Goal: Information Seeking & Learning: Learn about a topic

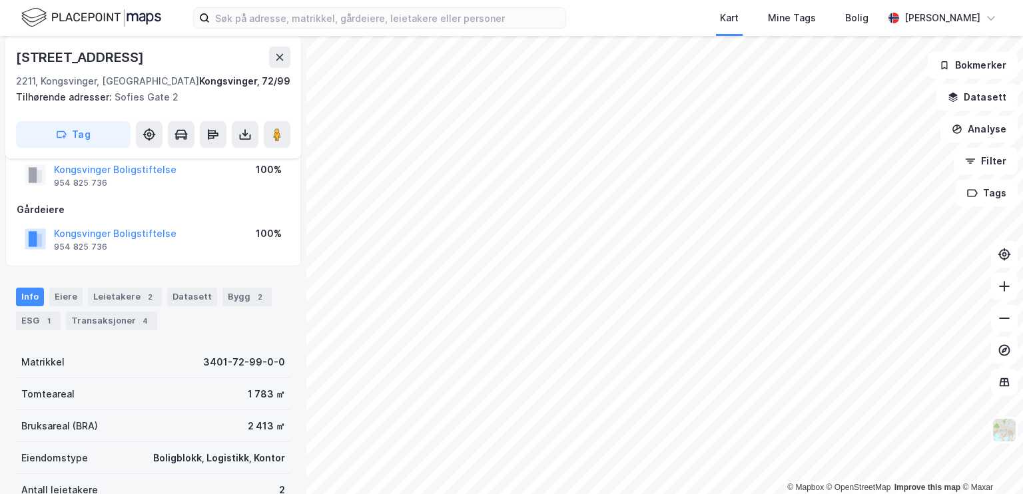
scroll to position [37, 0]
click at [234, 298] on div "Bygg 2" at bounding box center [247, 297] width 49 height 19
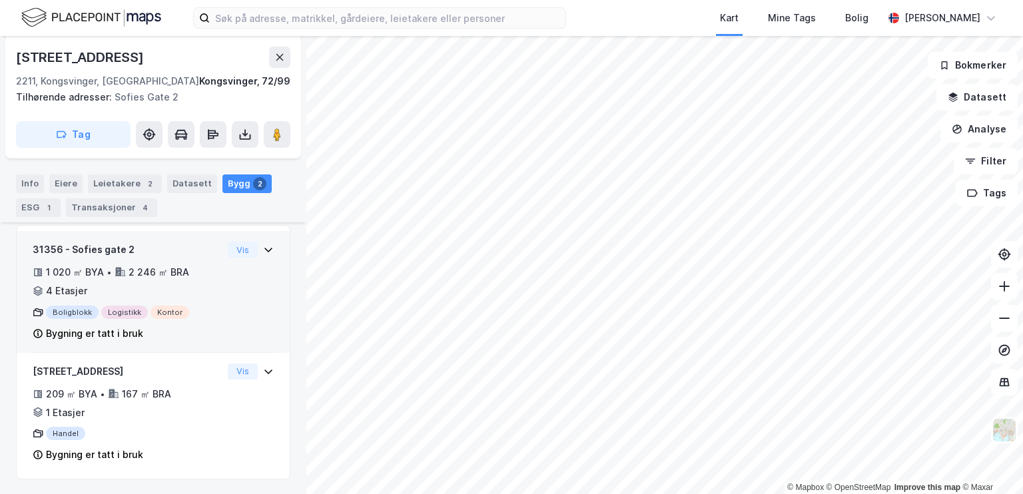
scroll to position [234, 0]
click at [224, 292] on div "31356 - Sofies gate 2 1 020 ㎡ BYA • 2 246 ㎡ BRA • 4 Etasjer Boligblokk Logistik…" at bounding box center [153, 297] width 241 height 111
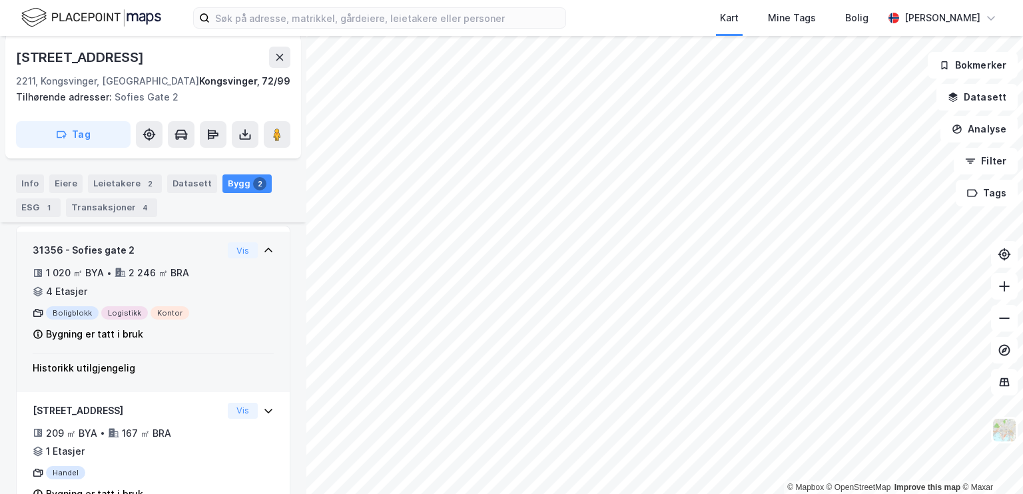
click at [229, 296] on div "31356 - Sofies gate 2 1 020 ㎡ BYA • 2 246 ㎡ BRA • 4 Etasjer Boligblokk Logistik…" at bounding box center [153, 297] width 241 height 111
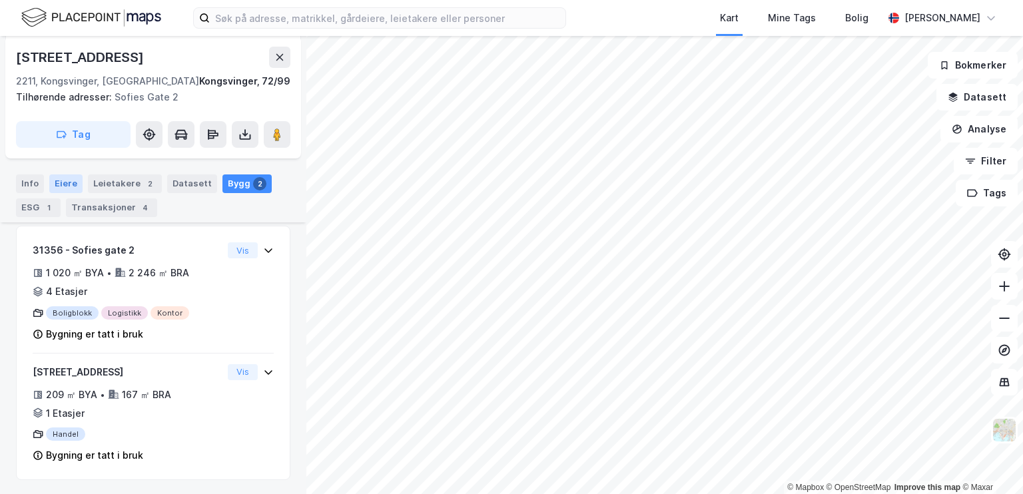
click at [72, 185] on div "Eiere" at bounding box center [65, 184] width 33 height 19
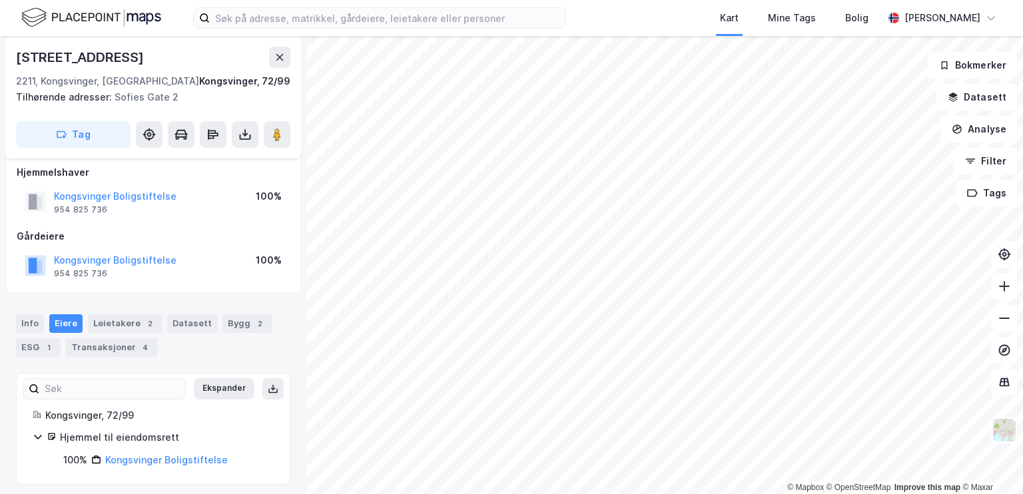
scroll to position [16, 0]
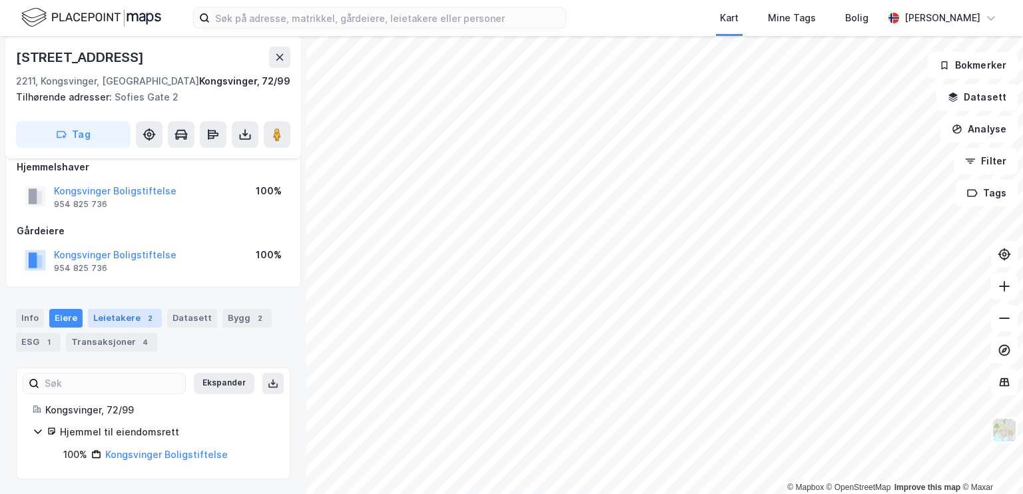
click at [126, 316] on div "Leietakere 2" at bounding box center [125, 318] width 74 height 19
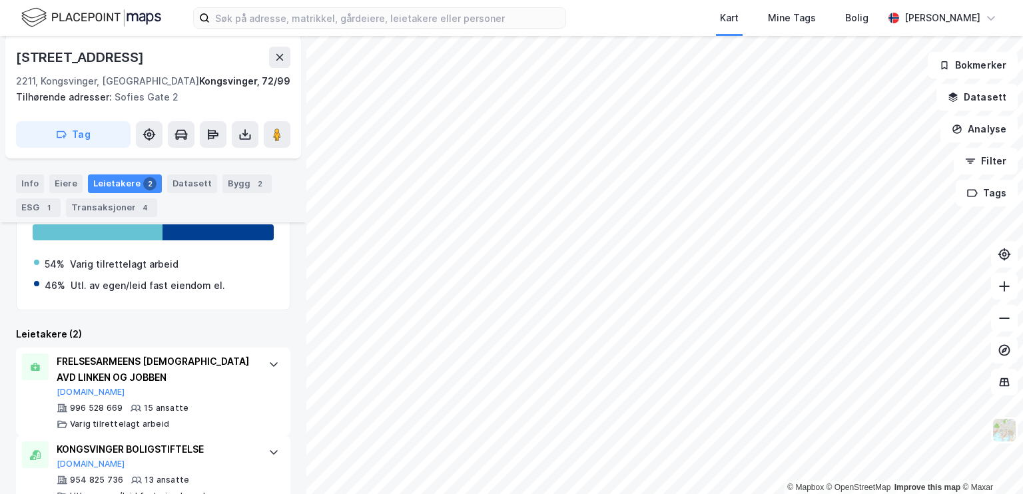
scroll to position [266, 0]
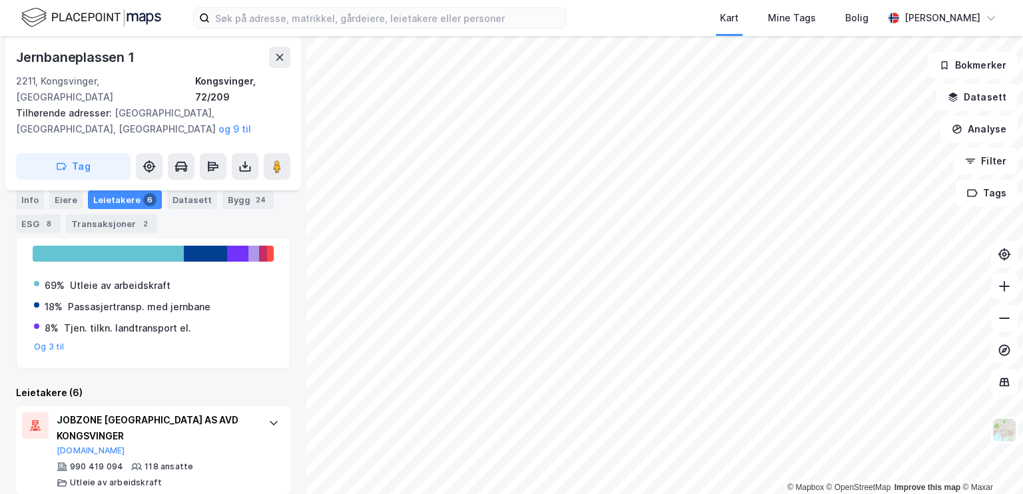
scroll to position [161, 0]
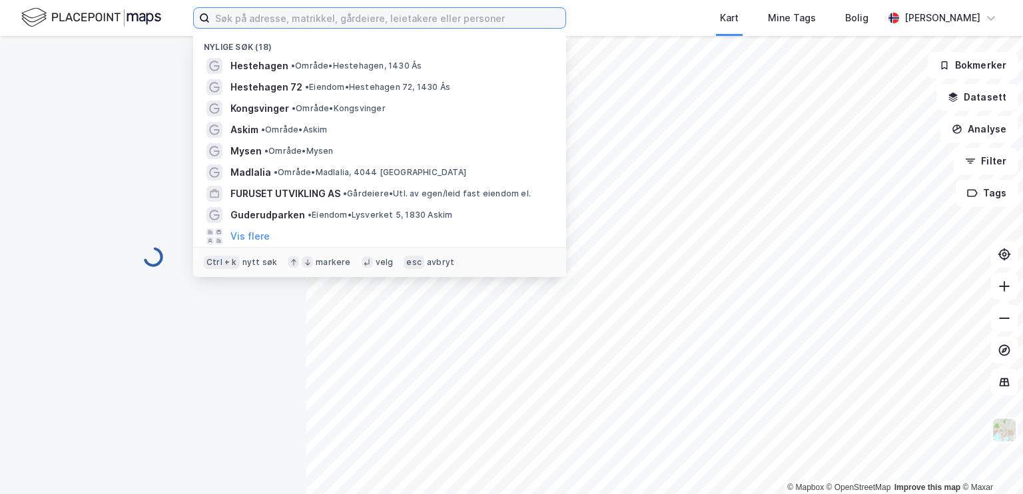
click at [217, 21] on input at bounding box center [388, 18] width 356 height 20
drag, startPoint x: 217, startPoint y: 21, endPoint x: 147, endPoint y: 87, distance: 96.6
click at [147, 87] on div "Nylige søk (18) [GEOGRAPHIC_DATA][PERSON_NAME][GEOGRAPHIC_DATA], 1430 Ås Hesteh…" at bounding box center [511, 247] width 1023 height 494
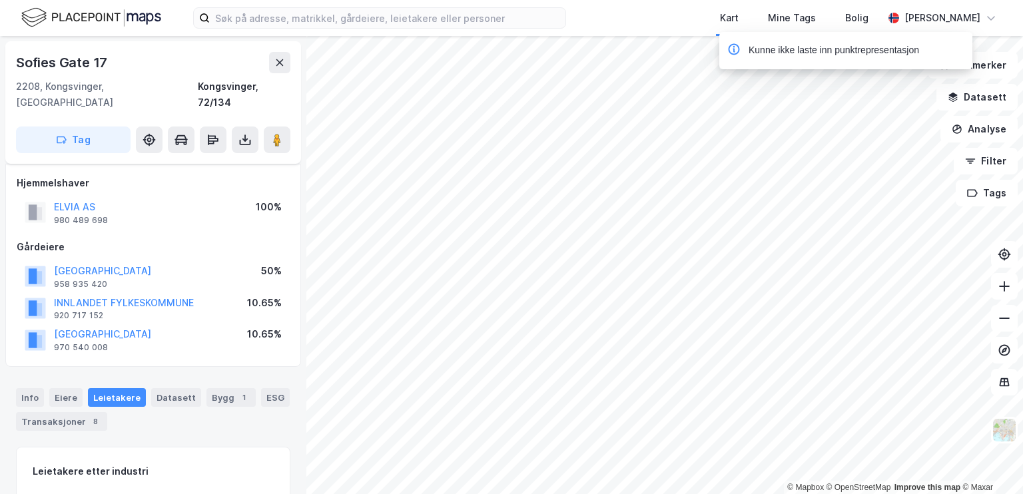
scroll to position [161, 0]
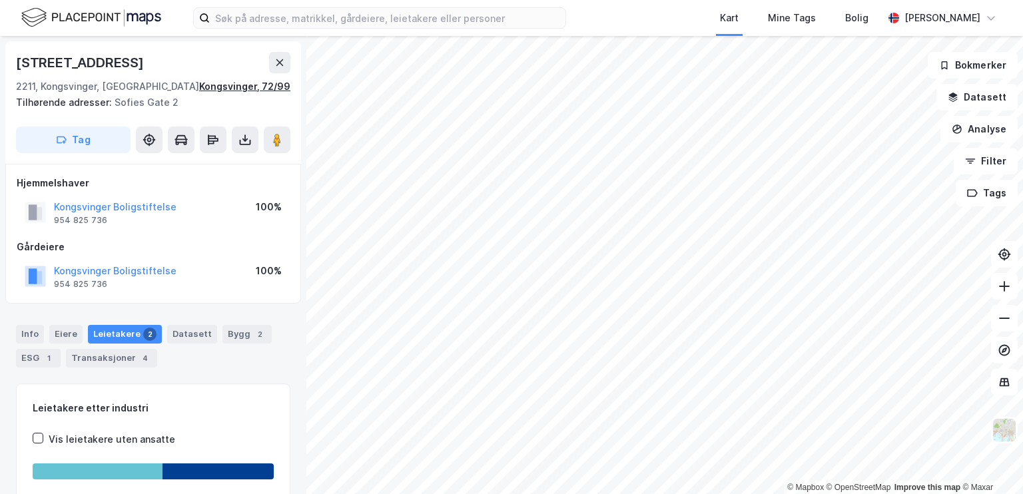
click at [276, 91] on div "Kongsvinger, 72/99" at bounding box center [244, 87] width 91 height 16
